Goal: Task Accomplishment & Management: Use online tool/utility

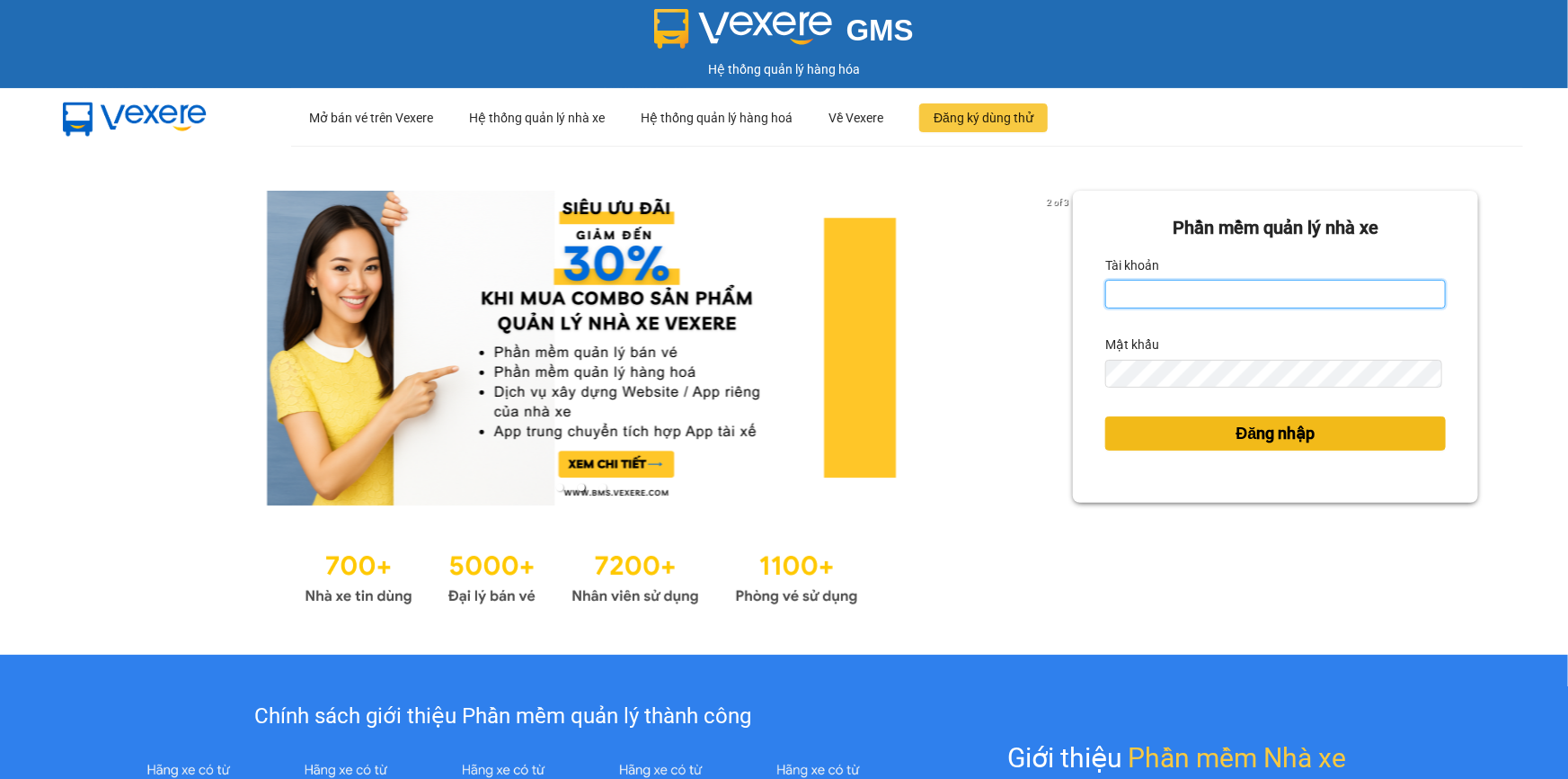
type input "phamanh.trungnga"
click at [1237, 431] on span "Đăng nhập" at bounding box center [1276, 433] width 79 height 25
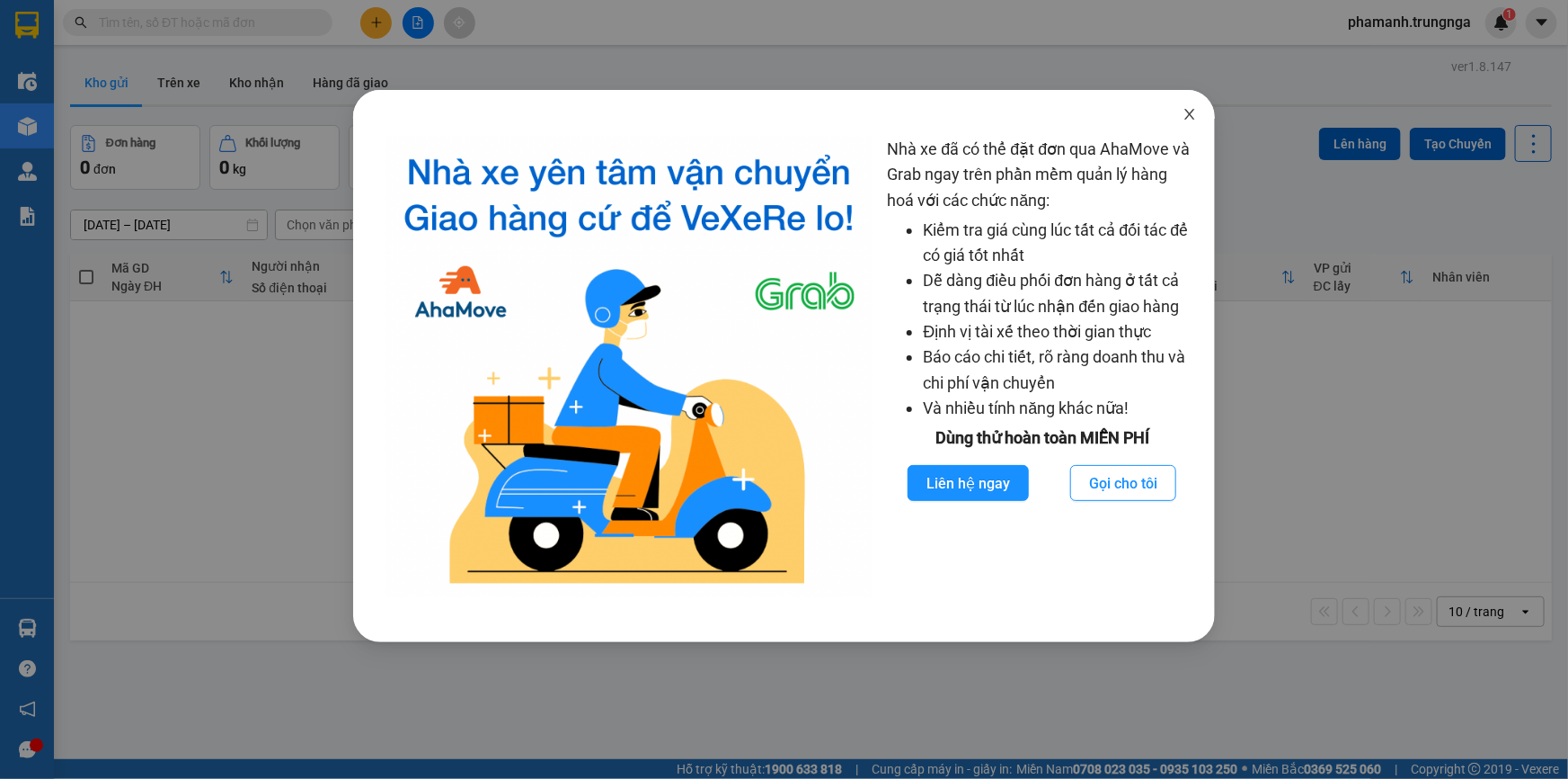
click at [1194, 114] on icon "close" at bounding box center [1190, 115] width 15 height 15
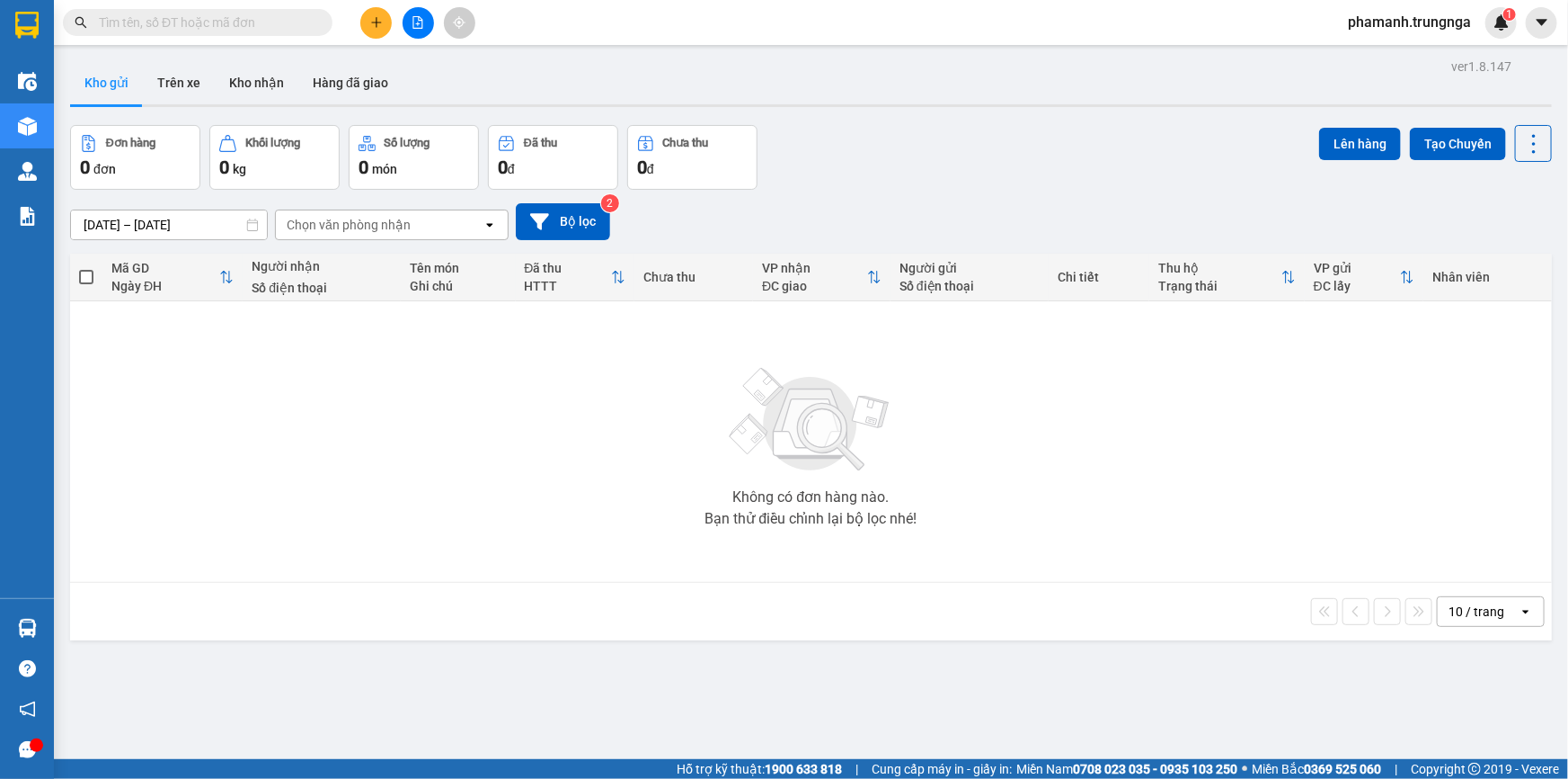
click at [272, 29] on input "text" at bounding box center [205, 23] width 212 height 20
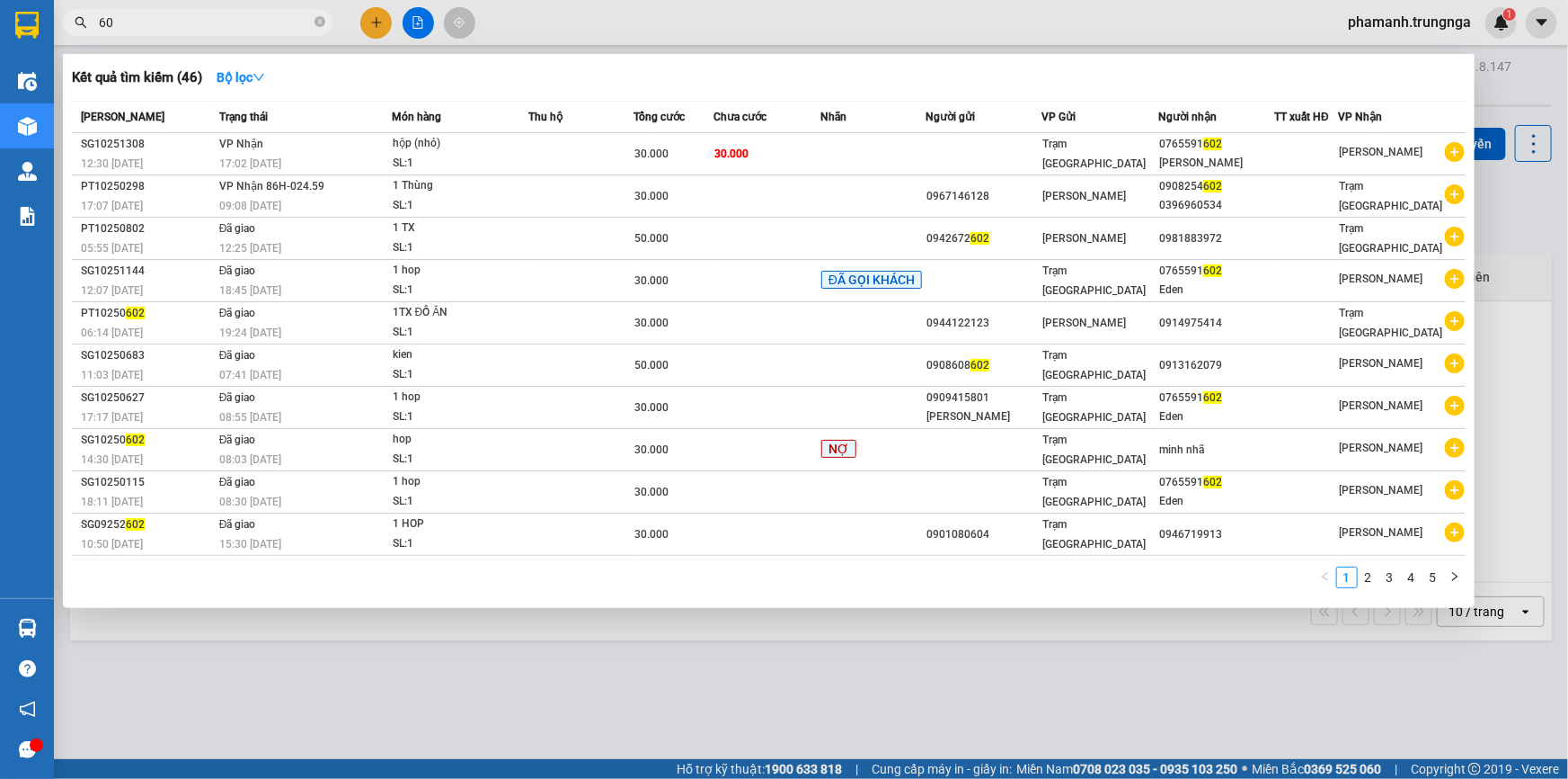
type input "6"
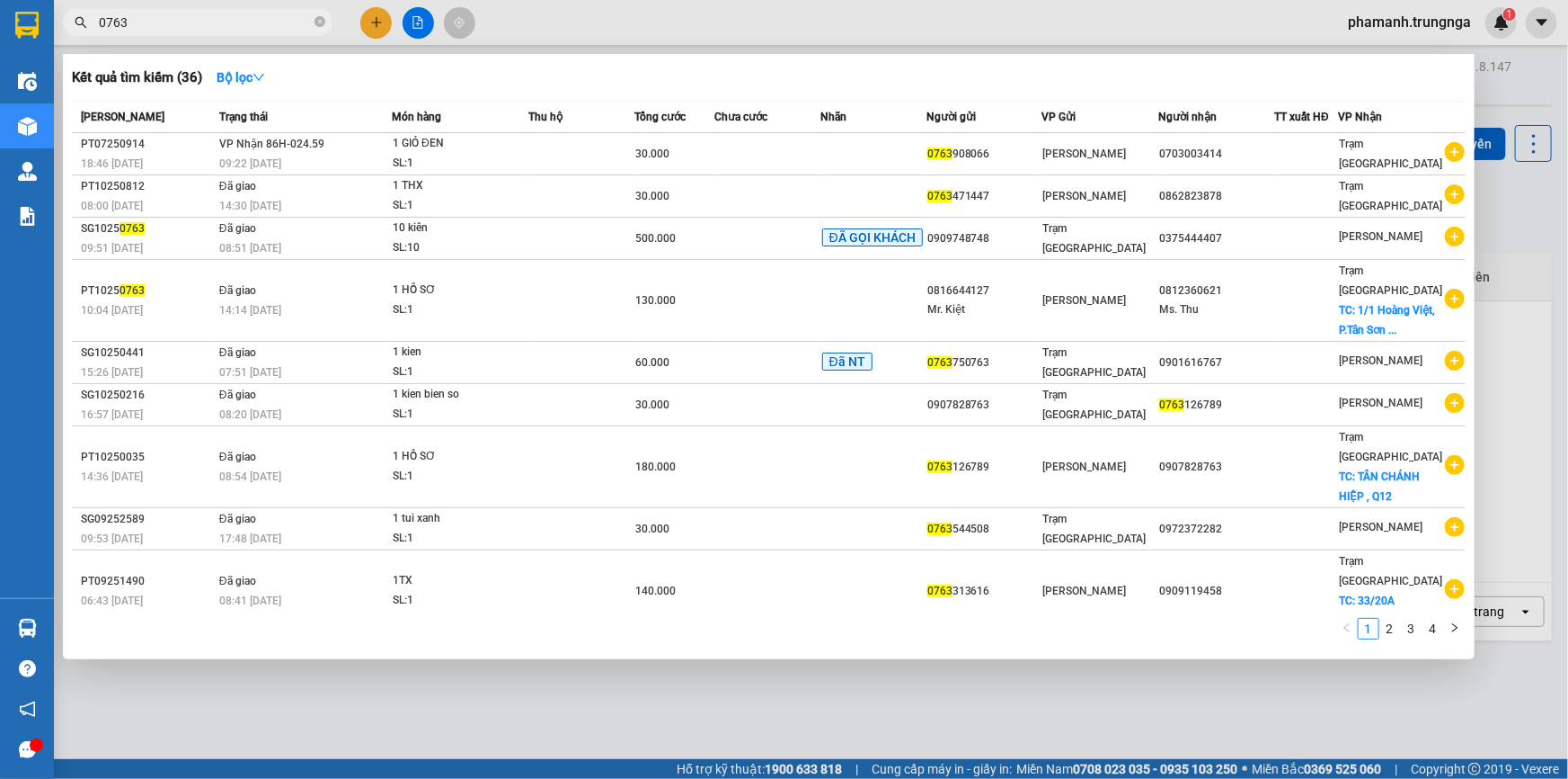
type input "0763"
